Goal: Information Seeking & Learning: Learn about a topic

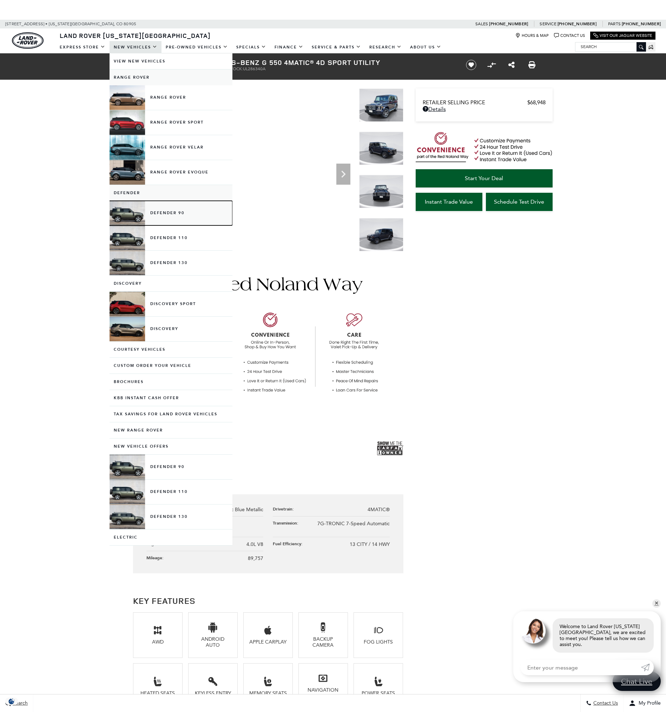
click at [166, 214] on link "Defender 90" at bounding box center [170, 213] width 123 height 25
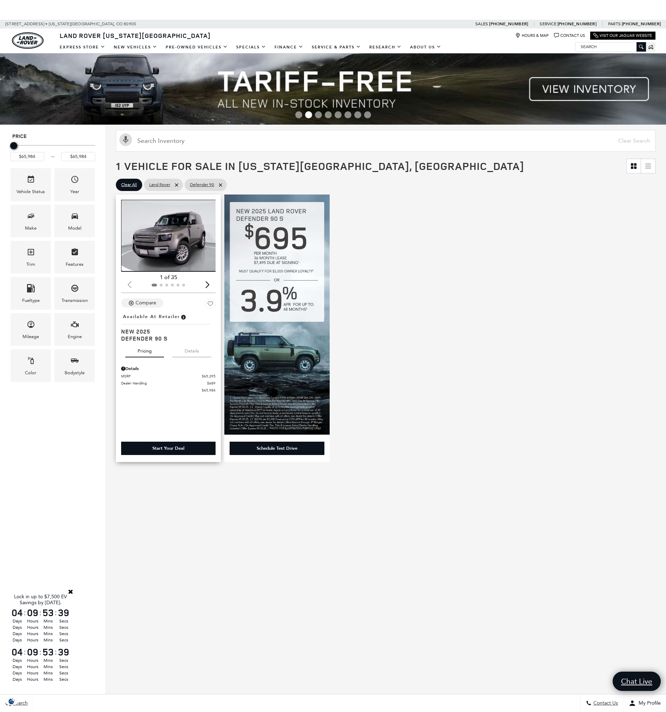
click at [184, 238] on img "1 / 2" at bounding box center [168, 236] width 95 height 72
